Goal: Task Accomplishment & Management: Use online tool/utility

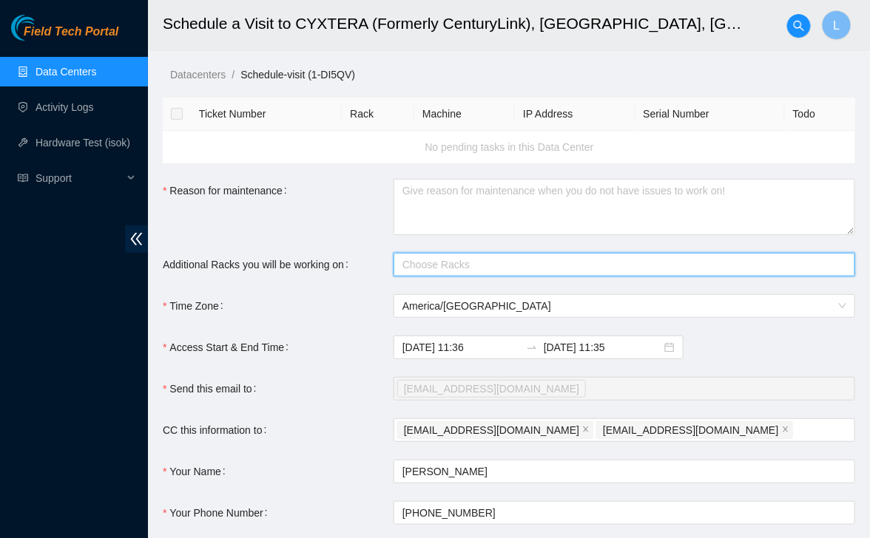
click at [81, 29] on span "Field Tech Portal" at bounding box center [71, 32] width 95 height 14
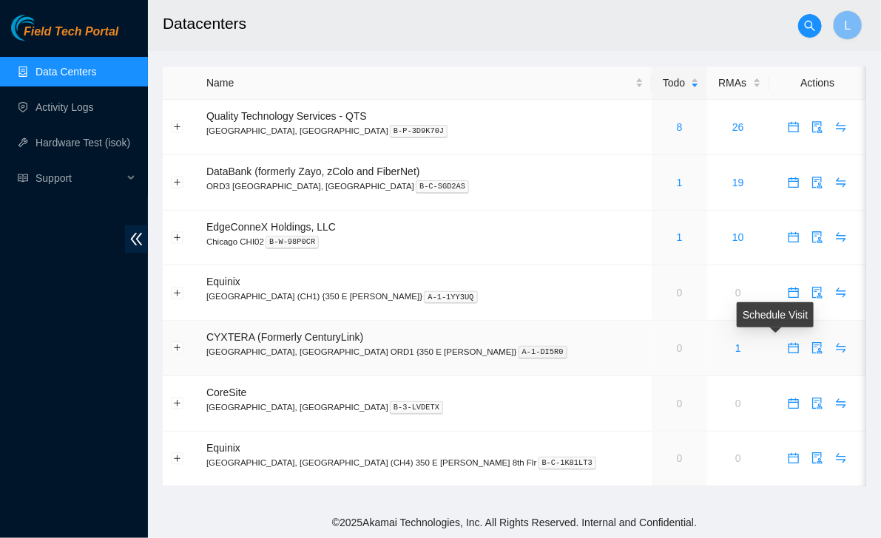
click at [788, 350] on icon "calendar" at bounding box center [794, 348] width 12 height 12
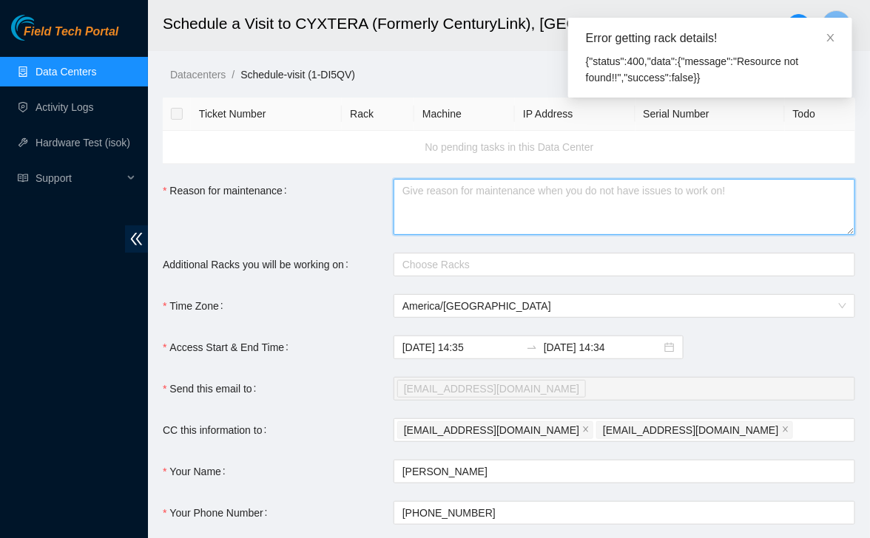
click at [644, 206] on textarea "Reason for maintenance" at bounding box center [624, 207] width 462 height 56
click at [499, 271] on div at bounding box center [616, 265] width 439 height 18
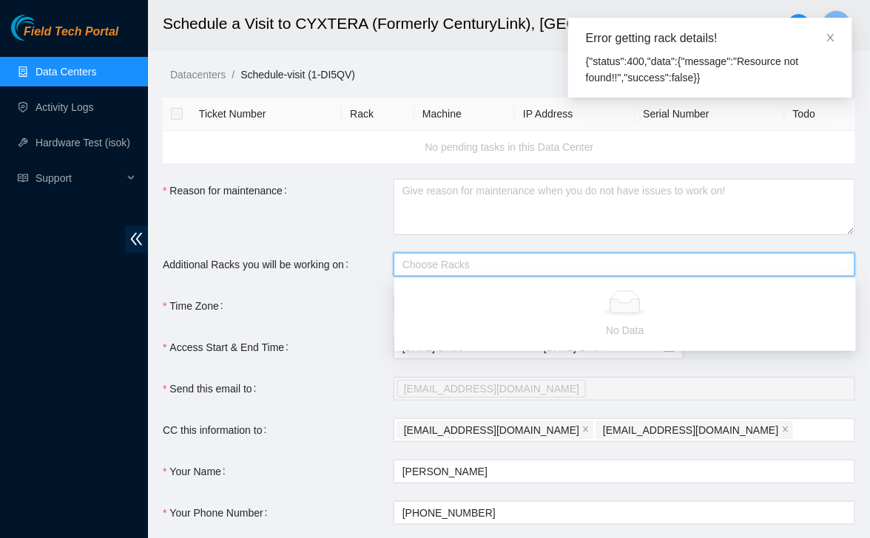
click at [320, 382] on div "Send this email to" at bounding box center [278, 389] width 231 height 24
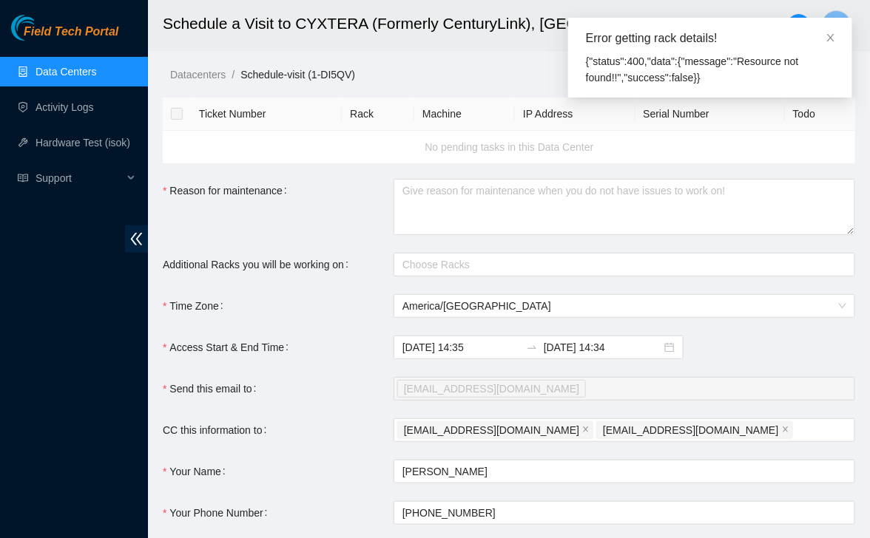
click at [41, 42] on link "Field Tech Portal" at bounding box center [64, 36] width 107 height 19
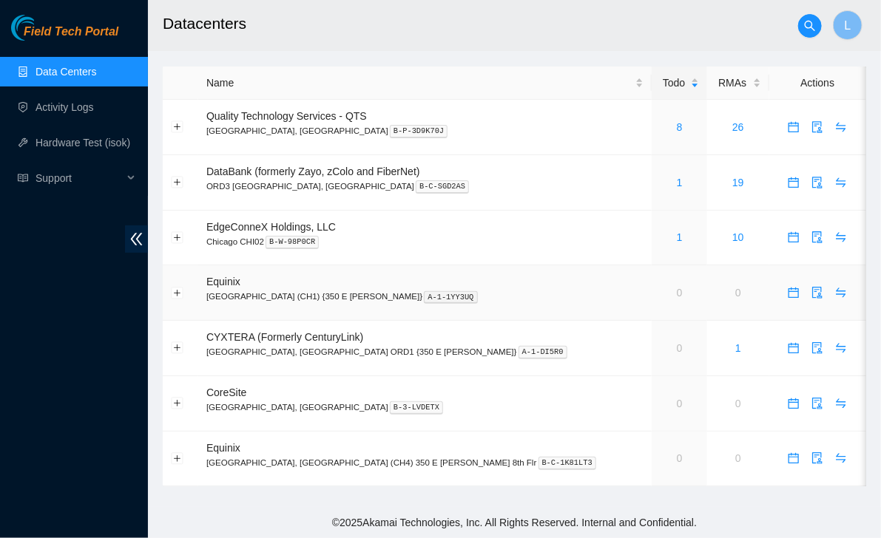
click at [377, 303] on td "Equinix Chicago (CH1) {350 E [PERSON_NAME]} A-1-1YY3UQ" at bounding box center [424, 293] width 453 height 55
drag, startPoint x: 377, startPoint y: 303, endPoint x: 21, endPoint y: 394, distance: 367.9
click at [21, 395] on div "Field Tech Portal Data Centers Activity Logs Hardware Test (isok) Support" at bounding box center [74, 277] width 148 height 524
click at [285, 499] on main "Datacenters L Name Todo RMAs Actions Quality Technology Services - QTS Chicago,…" at bounding box center [514, 253] width 733 height 507
click at [74, 27] on span "Field Tech Portal" at bounding box center [71, 32] width 95 height 14
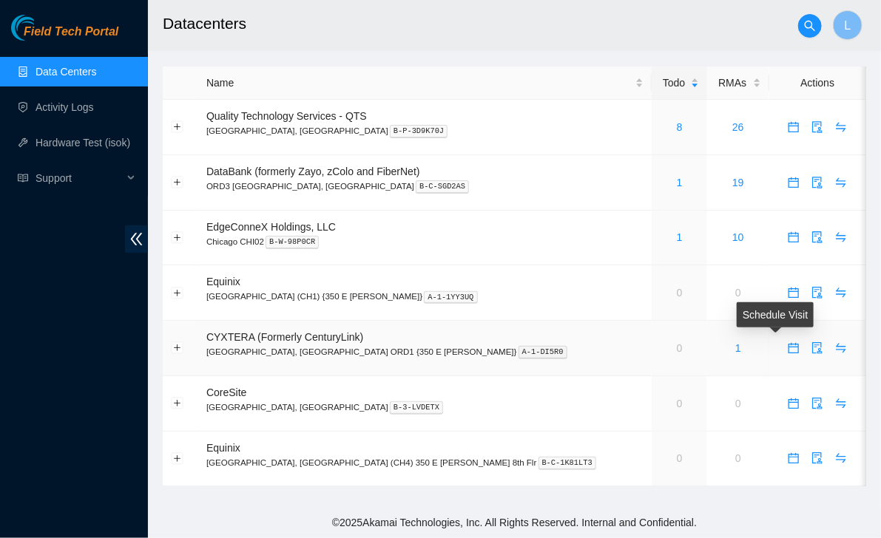
click at [788, 348] on icon "calendar" at bounding box center [794, 348] width 12 height 12
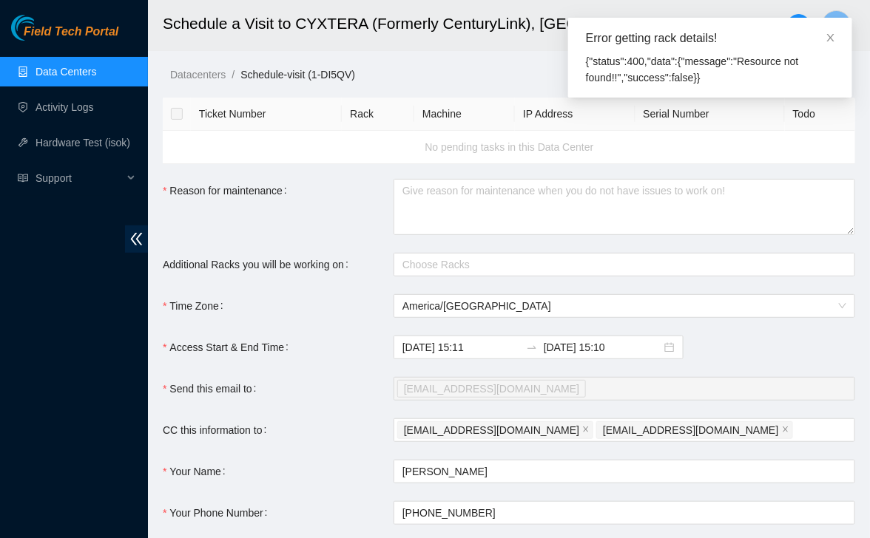
click at [49, 36] on span "Field Tech Portal" at bounding box center [71, 32] width 95 height 14
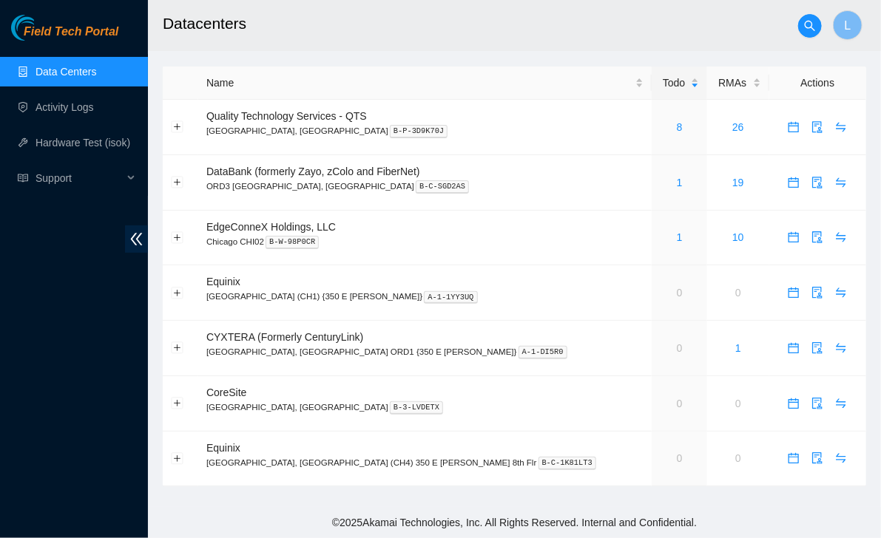
click at [77, 25] on span "Field Tech Portal" at bounding box center [71, 32] width 95 height 14
